Goal: Information Seeking & Learning: Find specific fact

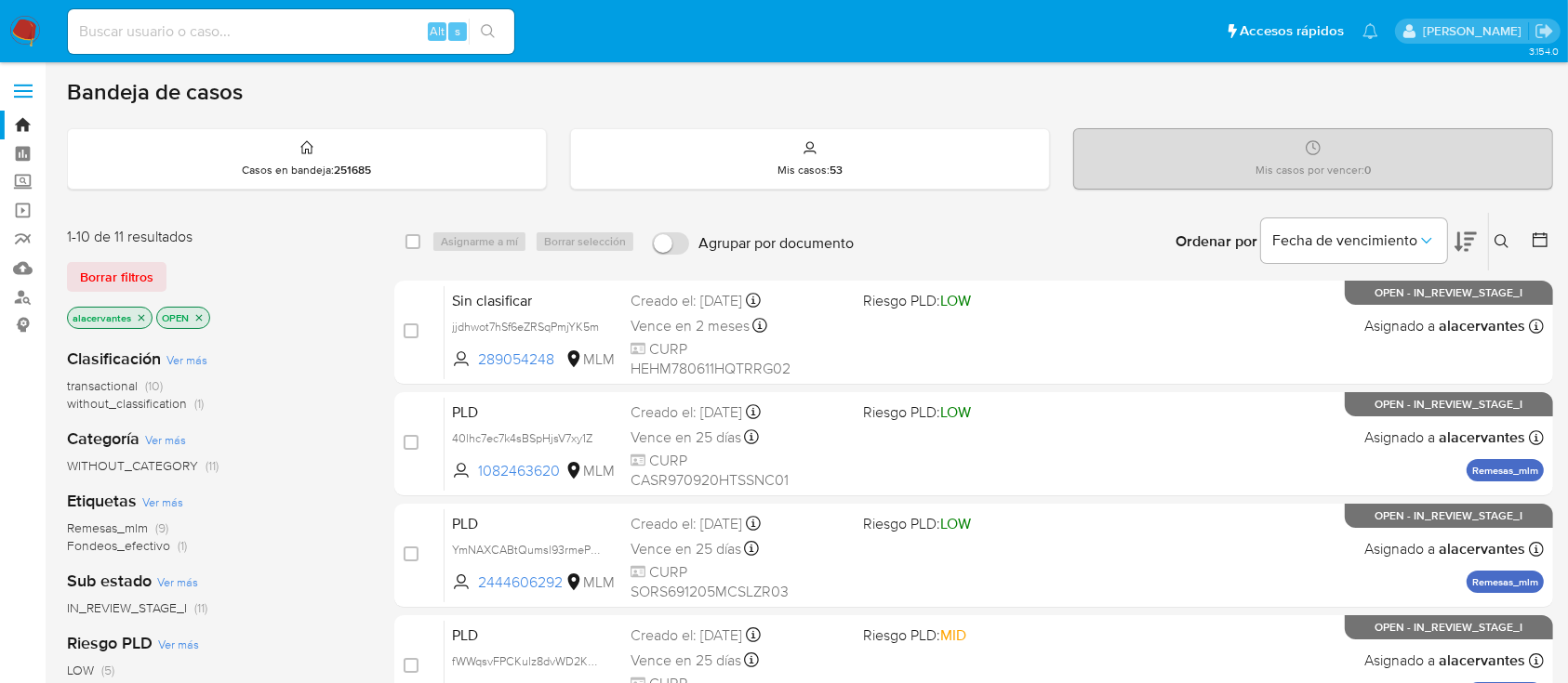
click at [274, 12] on div "Alt s" at bounding box center [291, 31] width 446 height 44
click at [246, 33] on input at bounding box center [291, 32] width 446 height 24
type input "1204292524"
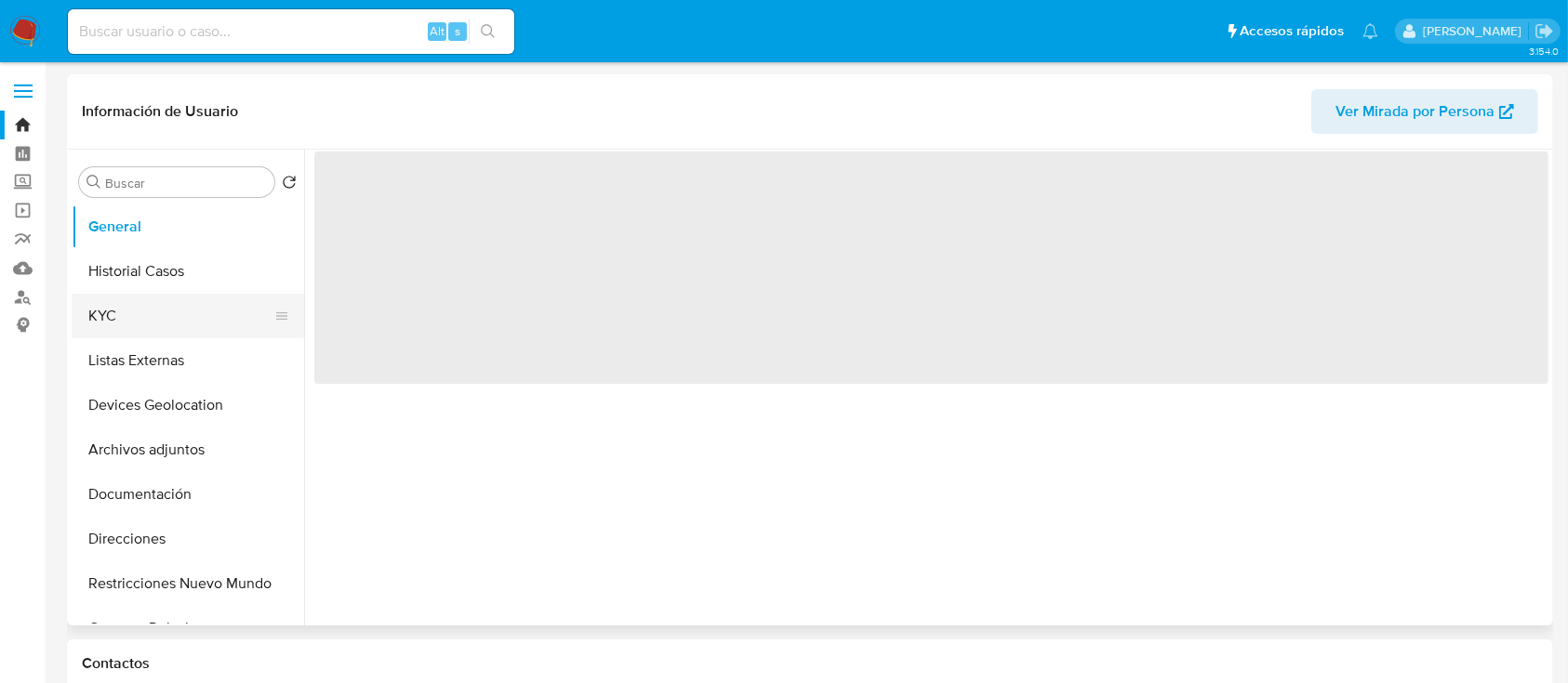
click at [129, 304] on button "KYC" at bounding box center [180, 315] width 217 height 44
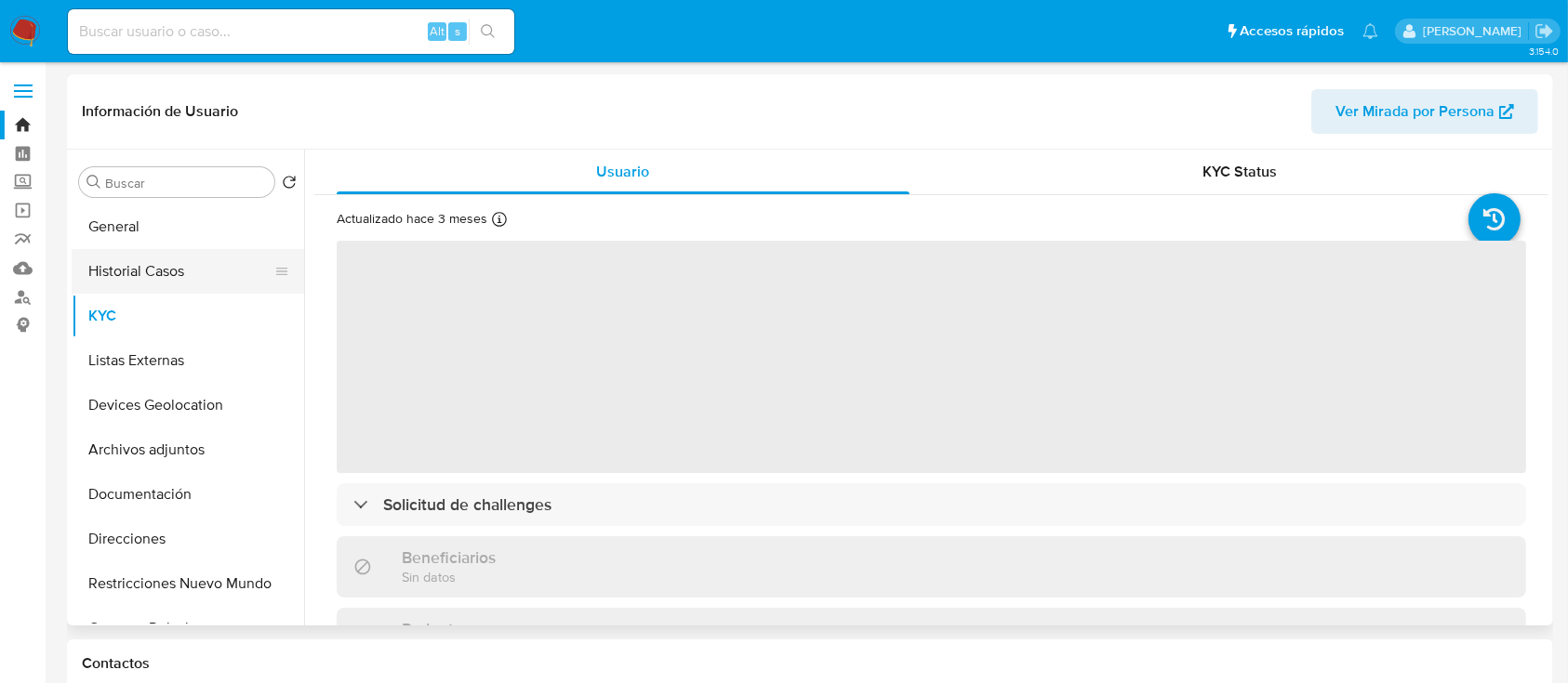
click at [134, 278] on button "Historial Casos" at bounding box center [180, 271] width 217 height 44
select select "10"
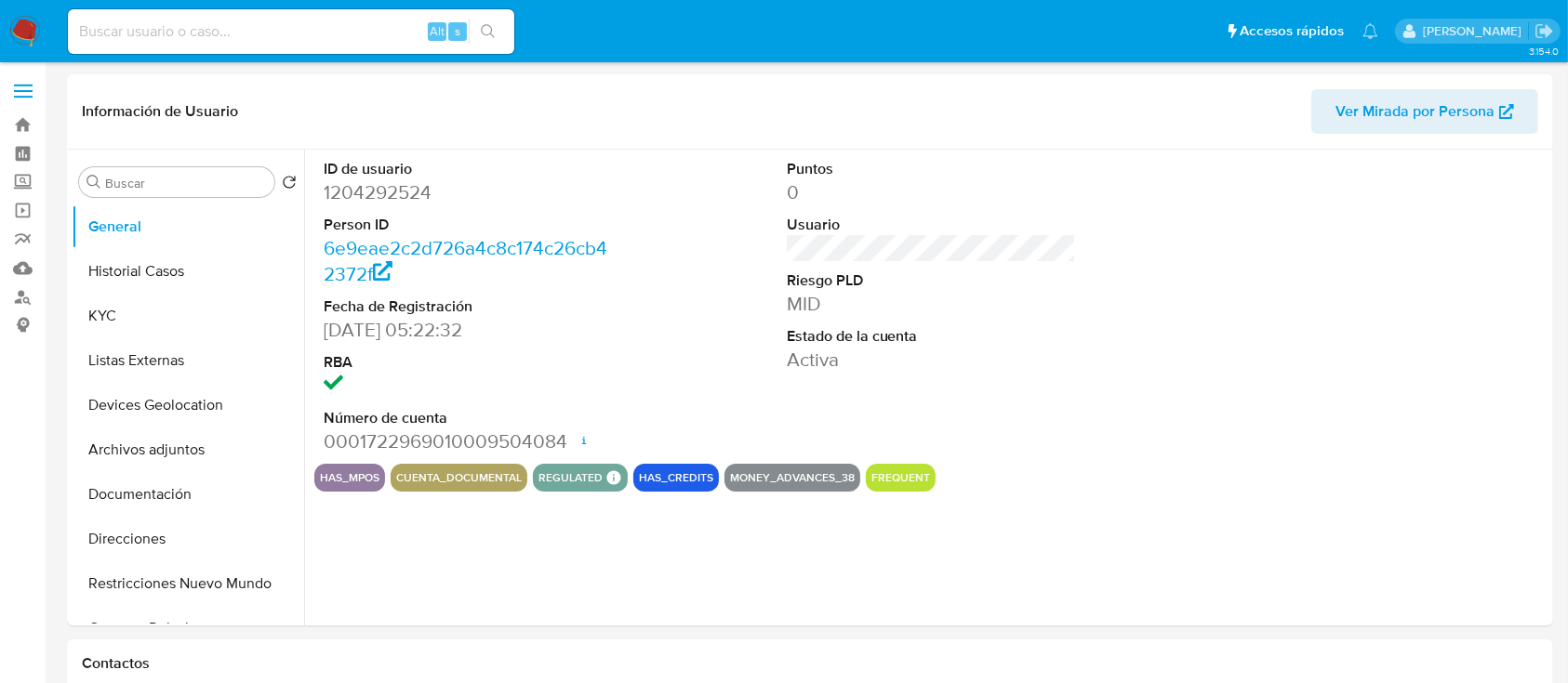
select select "10"
click at [737, 231] on div "ID de usuario 1204292524 Person ID 6e9eae2c2d726a4c8c174c26cb42372f Fecha de Re…" at bounding box center [931, 307] width 1234 height 314
click at [171, 258] on button "Historial Casos" at bounding box center [180, 271] width 217 height 44
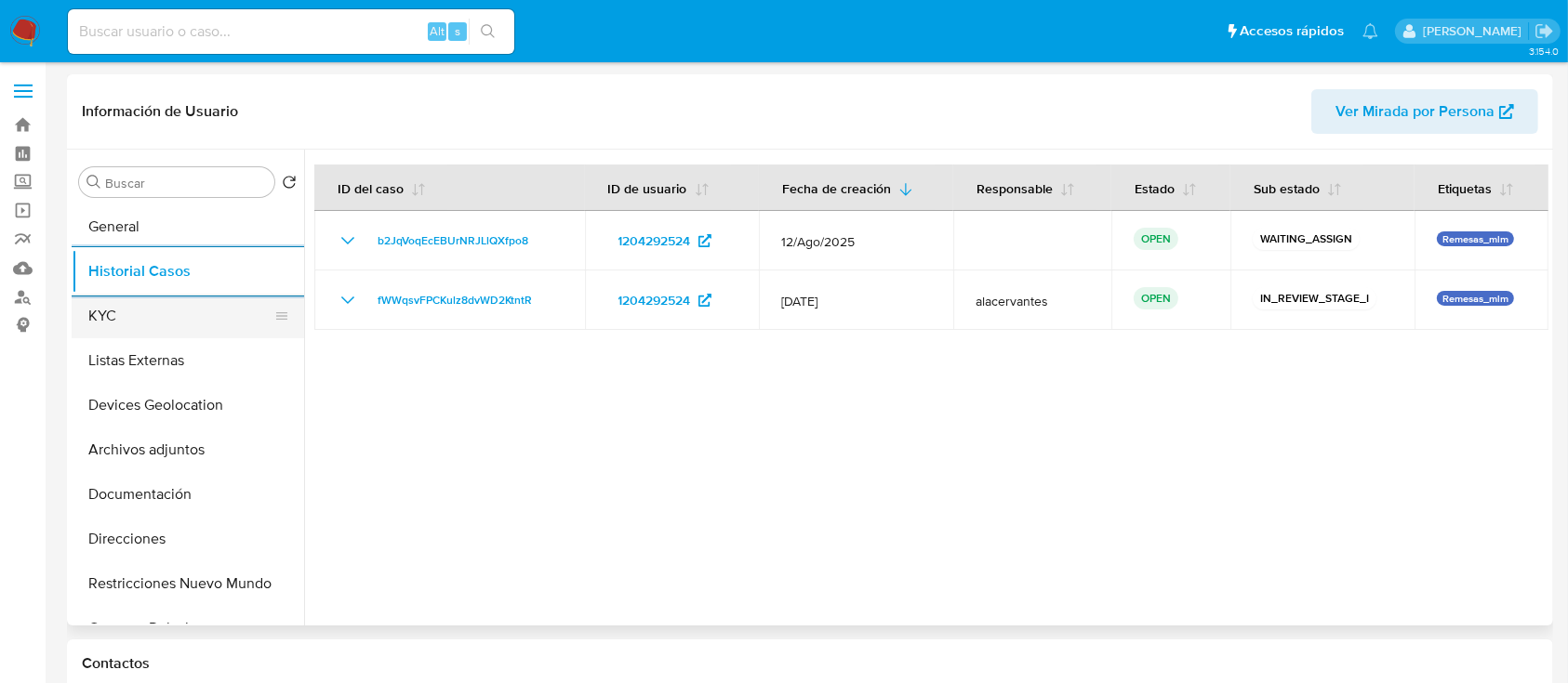
click at [159, 309] on button "KYC" at bounding box center [180, 315] width 217 height 44
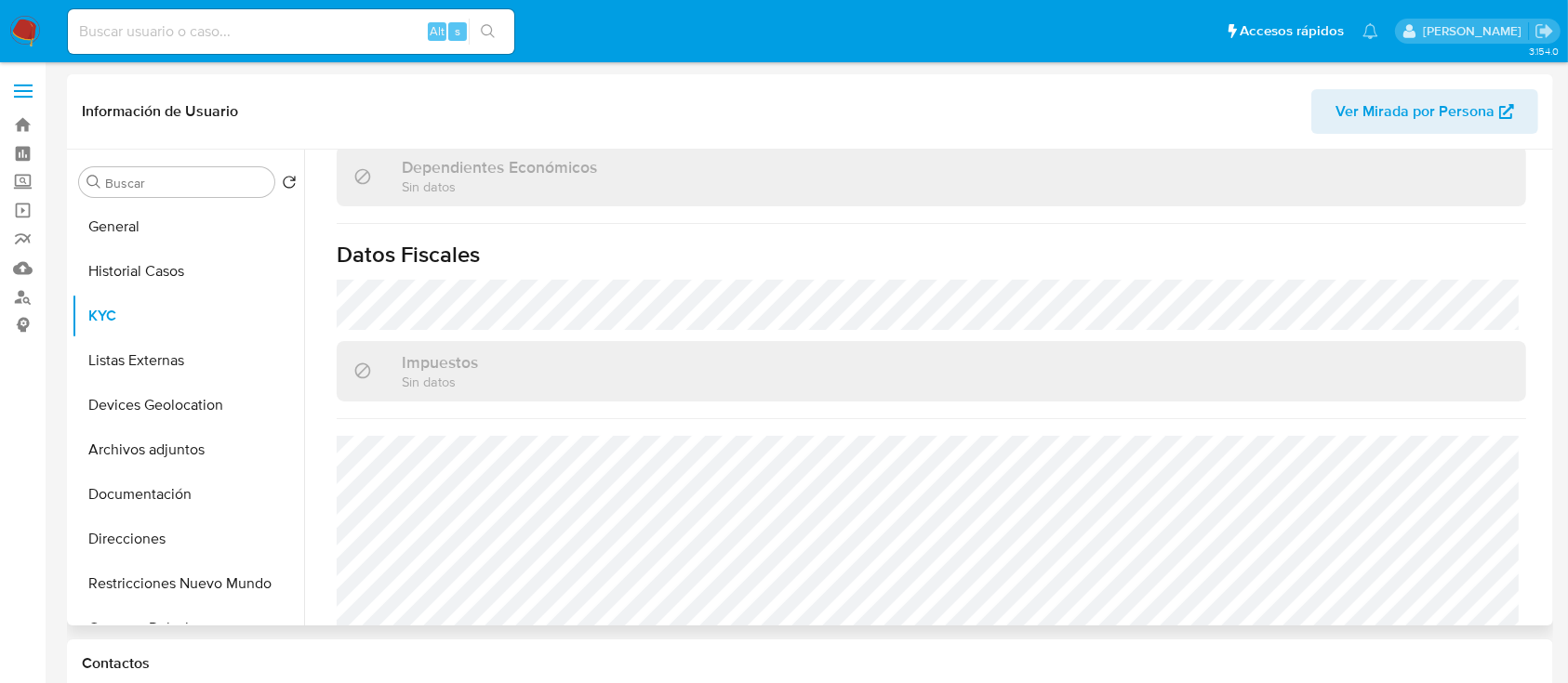
scroll to position [1150, 0]
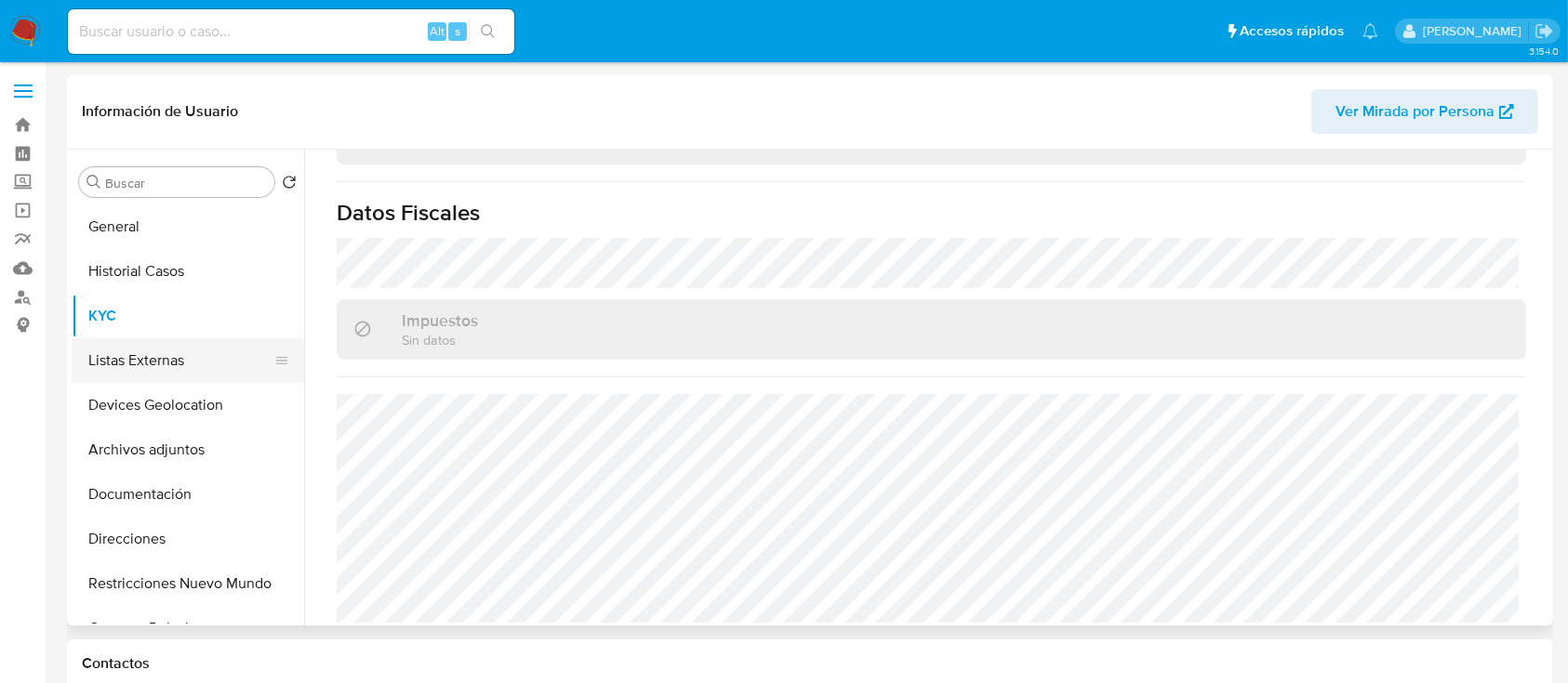
click at [149, 358] on button "Listas Externas" at bounding box center [180, 360] width 217 height 44
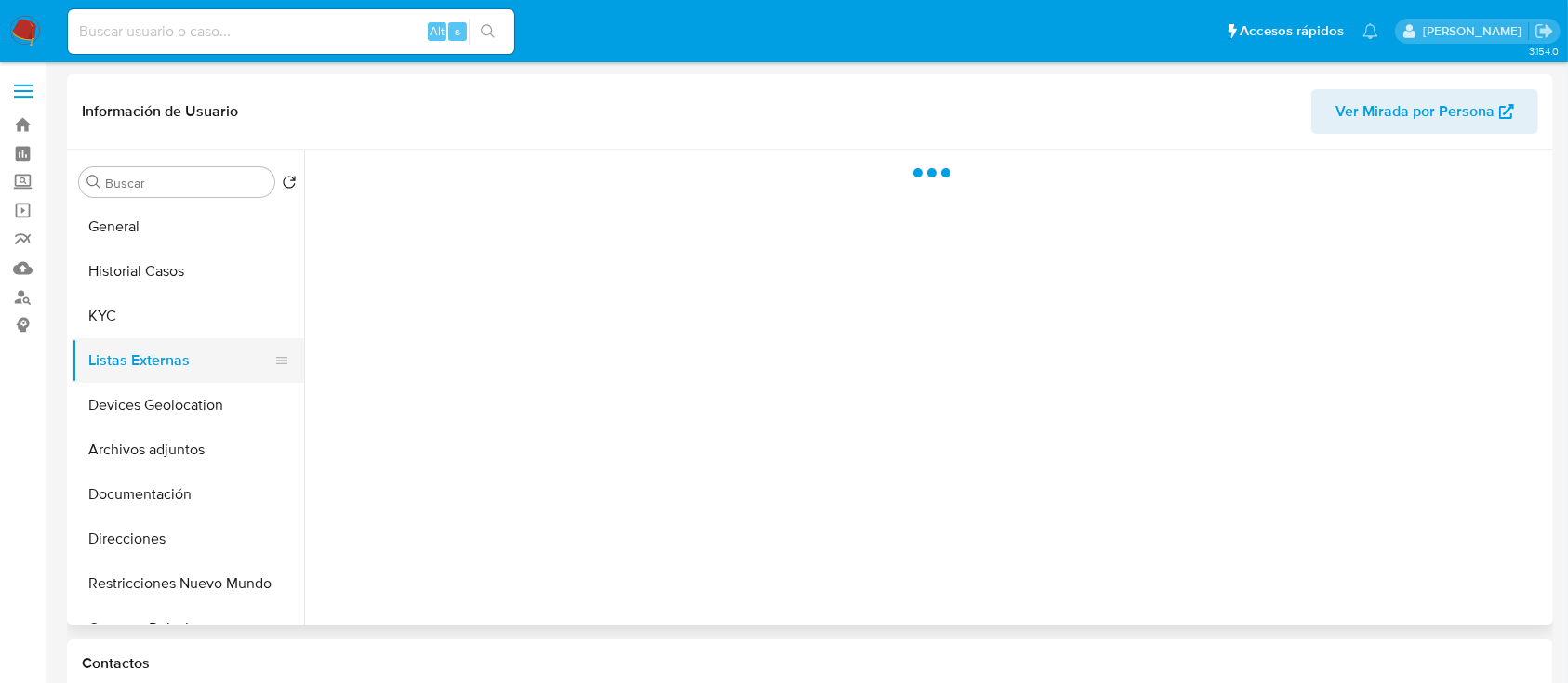
scroll to position [0, 0]
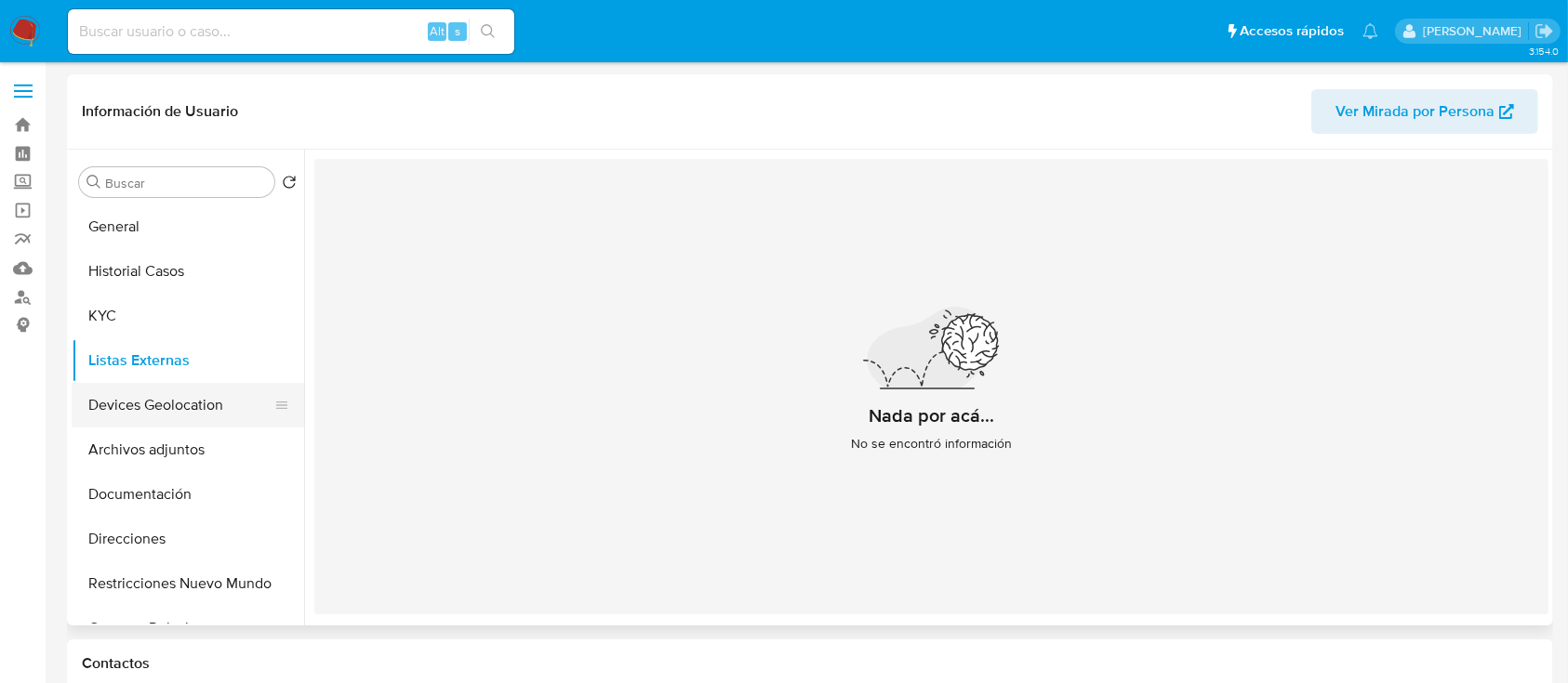
click at [181, 388] on button "Devices Geolocation" at bounding box center [180, 405] width 217 height 44
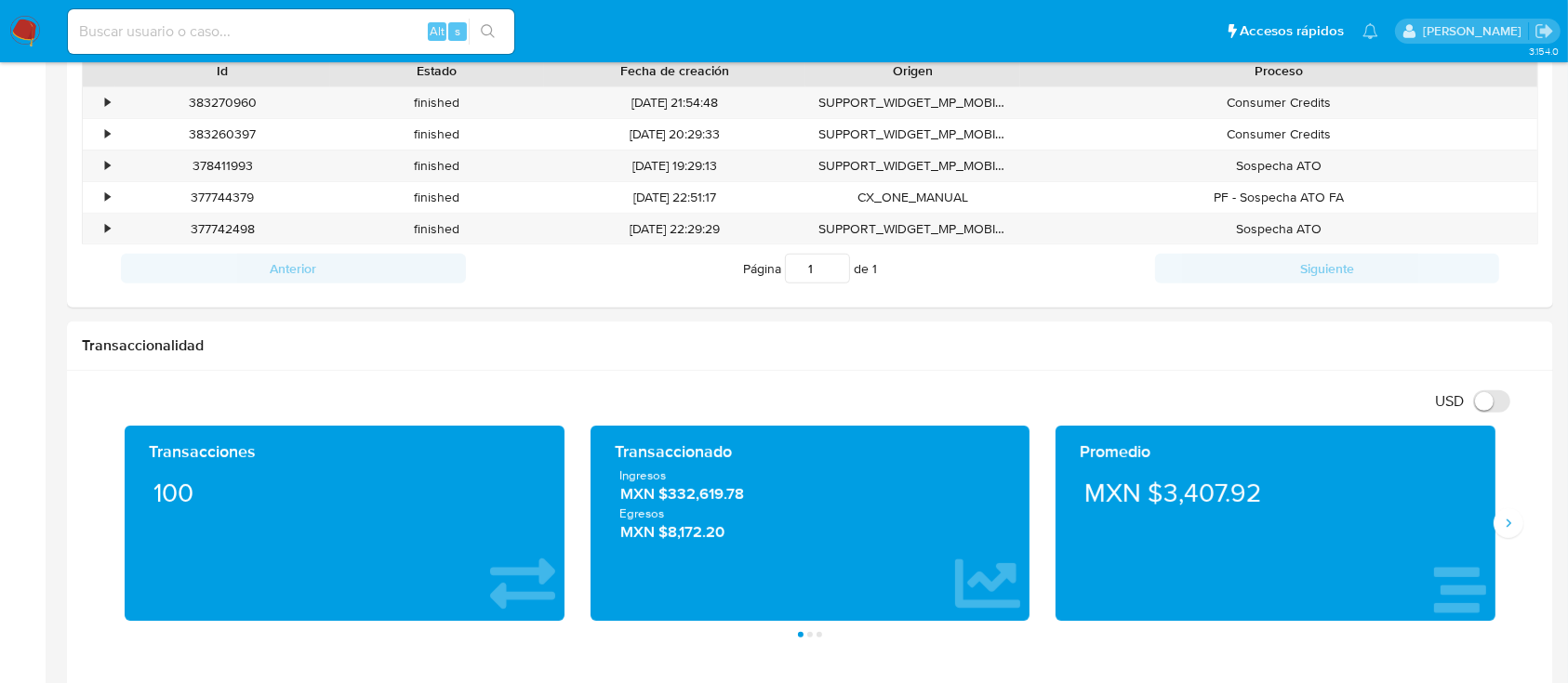
scroll to position [691, 0]
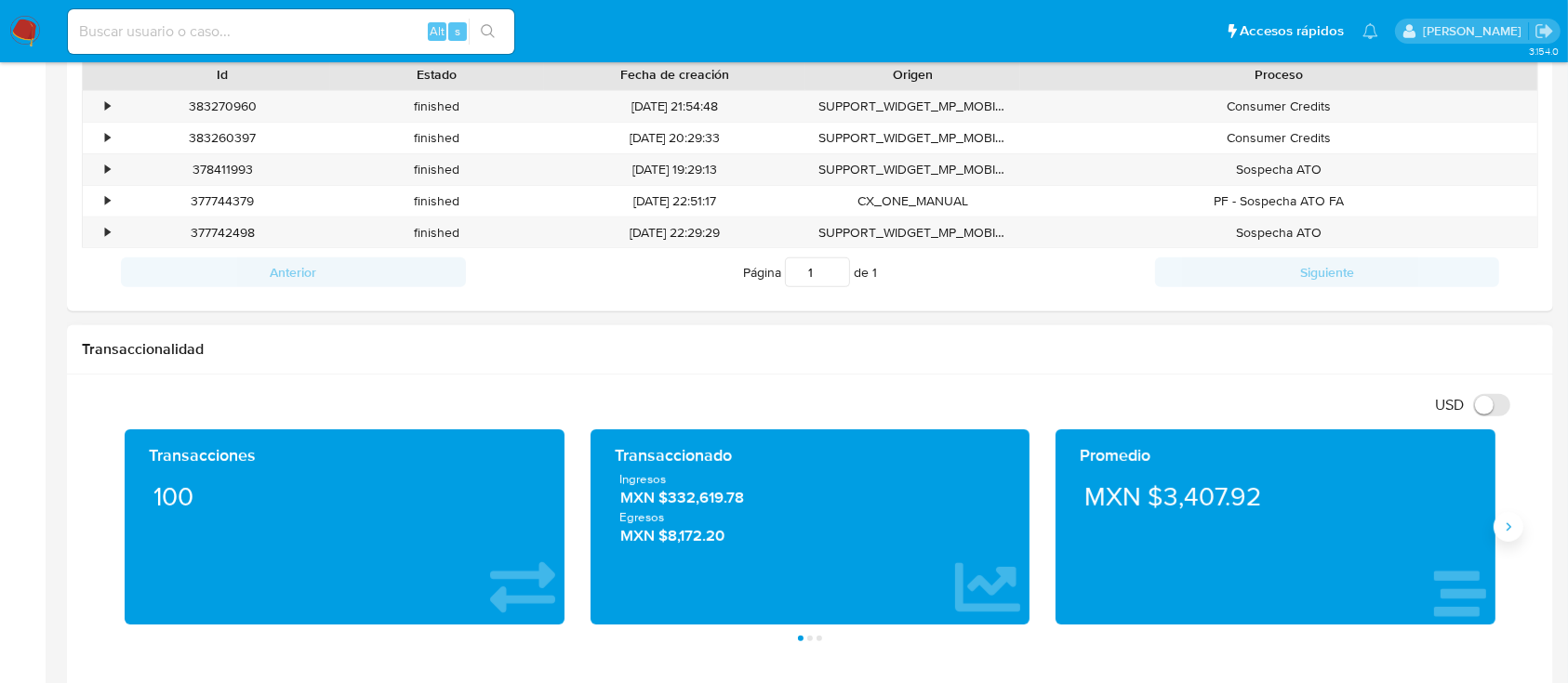
click at [1510, 523] on icon "Siguiente" at bounding box center [1509, 527] width 15 height 15
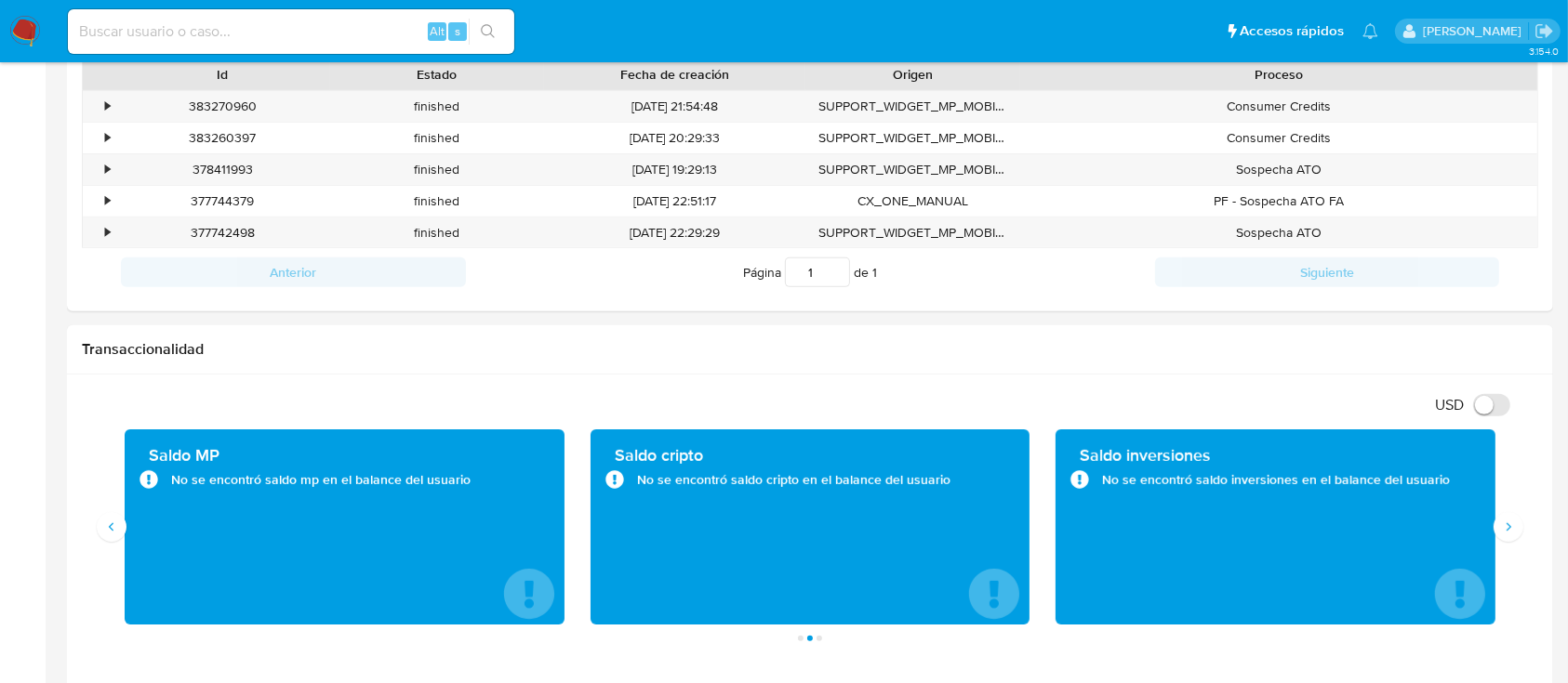
scroll to position [0, 0]
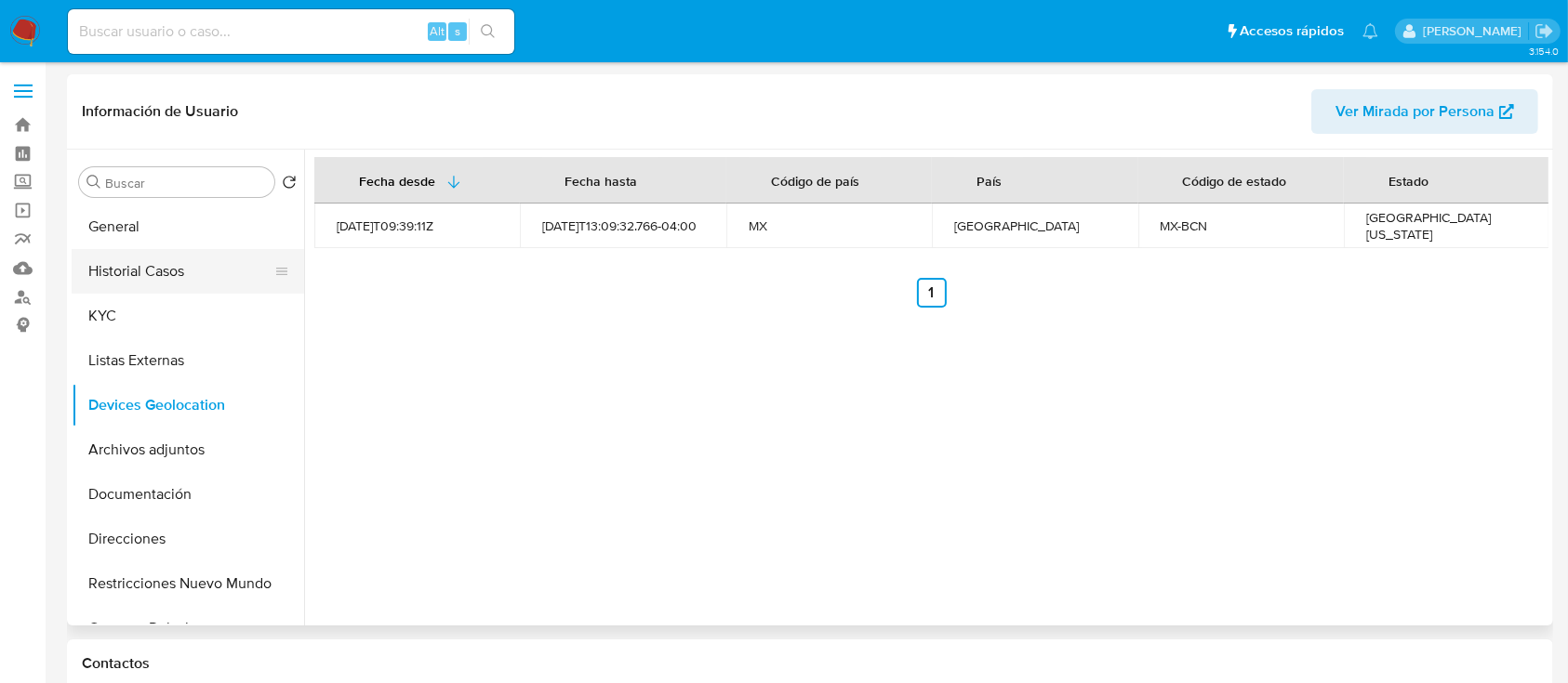
click at [168, 284] on button "Historial Casos" at bounding box center [180, 271] width 217 height 44
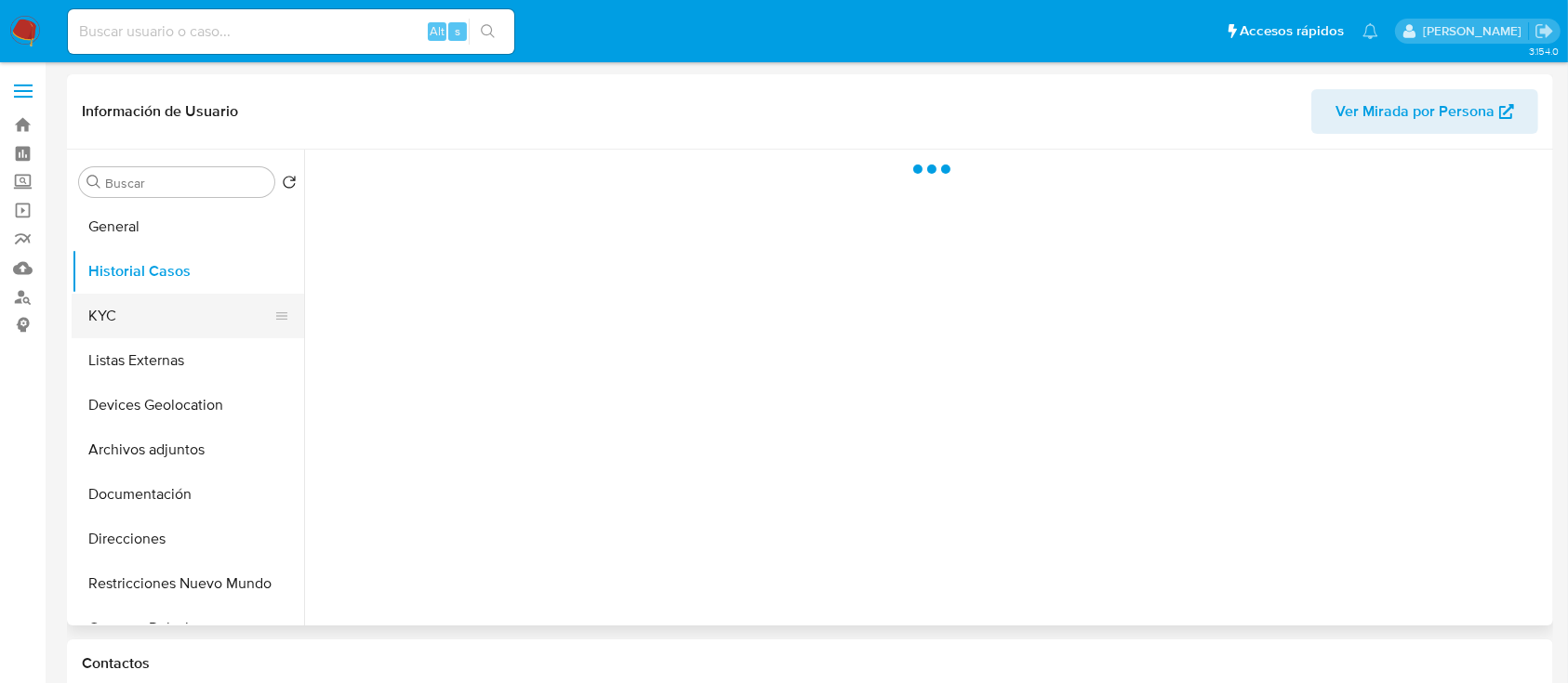
click at [141, 324] on button "KYC" at bounding box center [180, 315] width 217 height 44
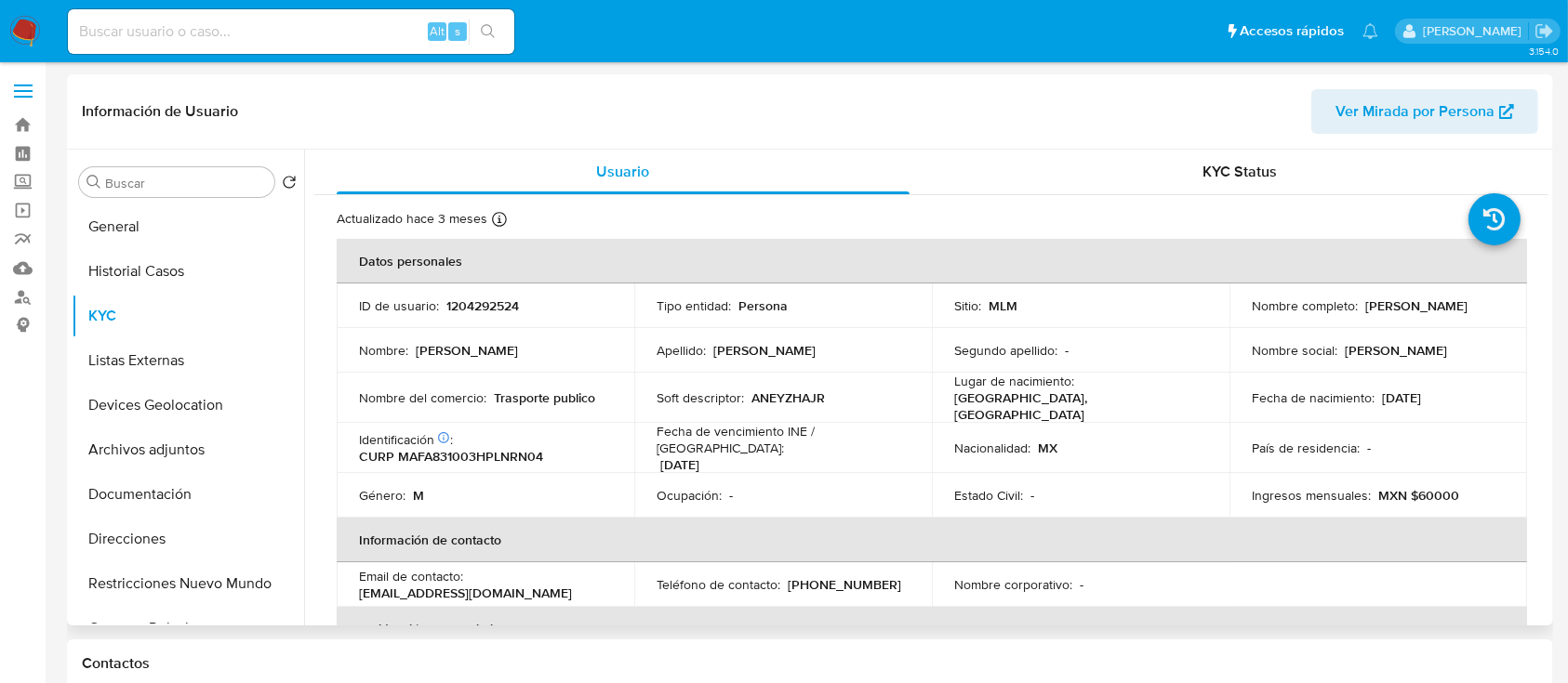
click at [853, 577] on p "[PHONE_NUMBER]" at bounding box center [844, 585] width 114 height 17
click at [864, 577] on p "[PHONE_NUMBER]" at bounding box center [844, 585] width 114 height 17
drag, startPoint x: 870, startPoint y: 574, endPoint x: 792, endPoint y: 569, distance: 78.2
click at [792, 577] on p "[PHONE_NUMBER]" at bounding box center [844, 585] width 114 height 17
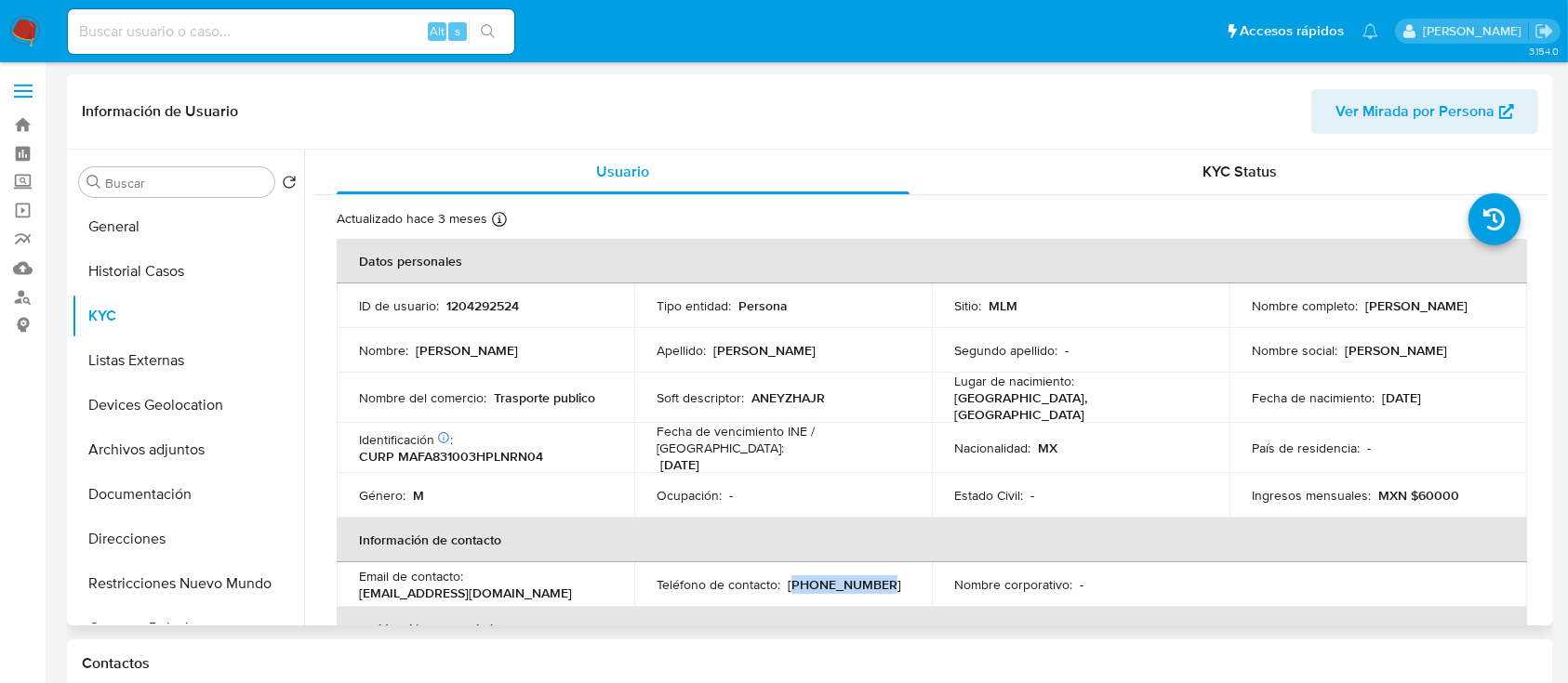
copy p "664) 7528944"
drag, startPoint x: 618, startPoint y: 583, endPoint x: 353, endPoint y: 584, distance: 265.0
click at [353, 584] on td "Email de contacto : [EMAIL_ADDRESS][DOMAIN_NAME]" at bounding box center [486, 584] width 297 height 44
copy p "[EMAIL_ADDRESS][DOMAIN_NAME]"
click at [196, 228] on button "General" at bounding box center [180, 226] width 217 height 44
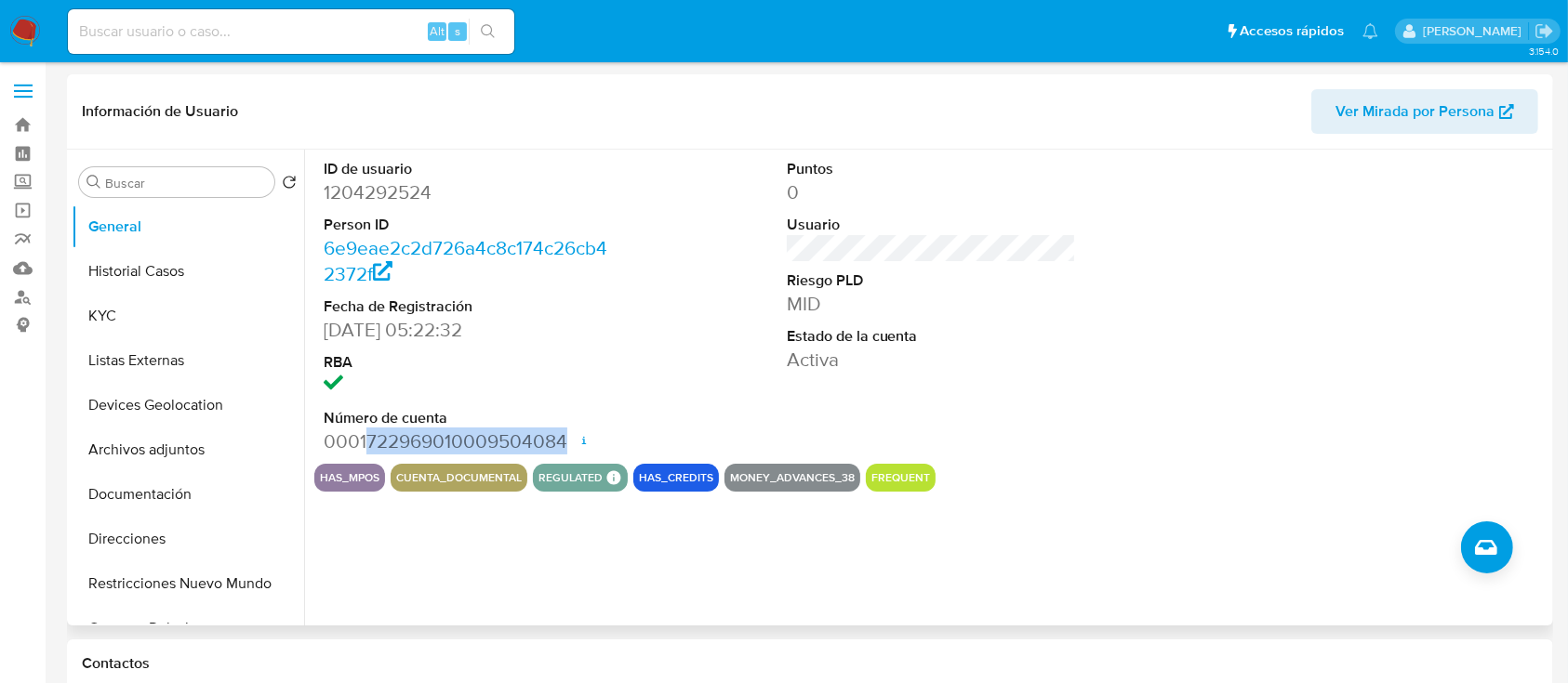
drag, startPoint x: 364, startPoint y: 442, endPoint x: 563, endPoint y: 433, distance: 199.2
click at [563, 433] on dd "0001722969010009504084 Fecha de apertura [DATE] 19:25 Estado ACTIVE" at bounding box center [469, 442] width 290 height 26
copy dd "722969010009504084"
